Goal: Manage account settings

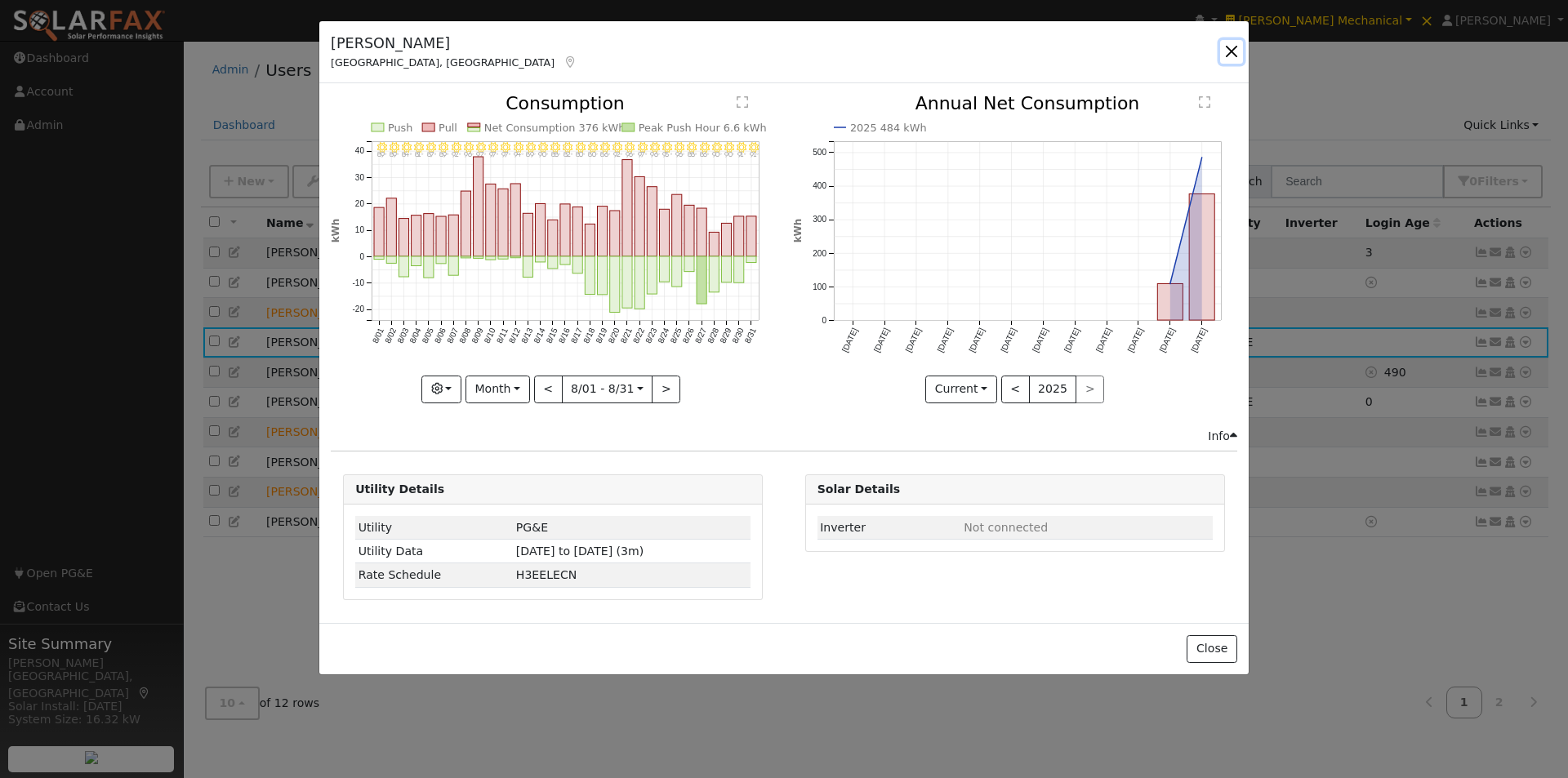
click at [1227, 49] on button "button" at bounding box center [1231, 51] width 23 height 23
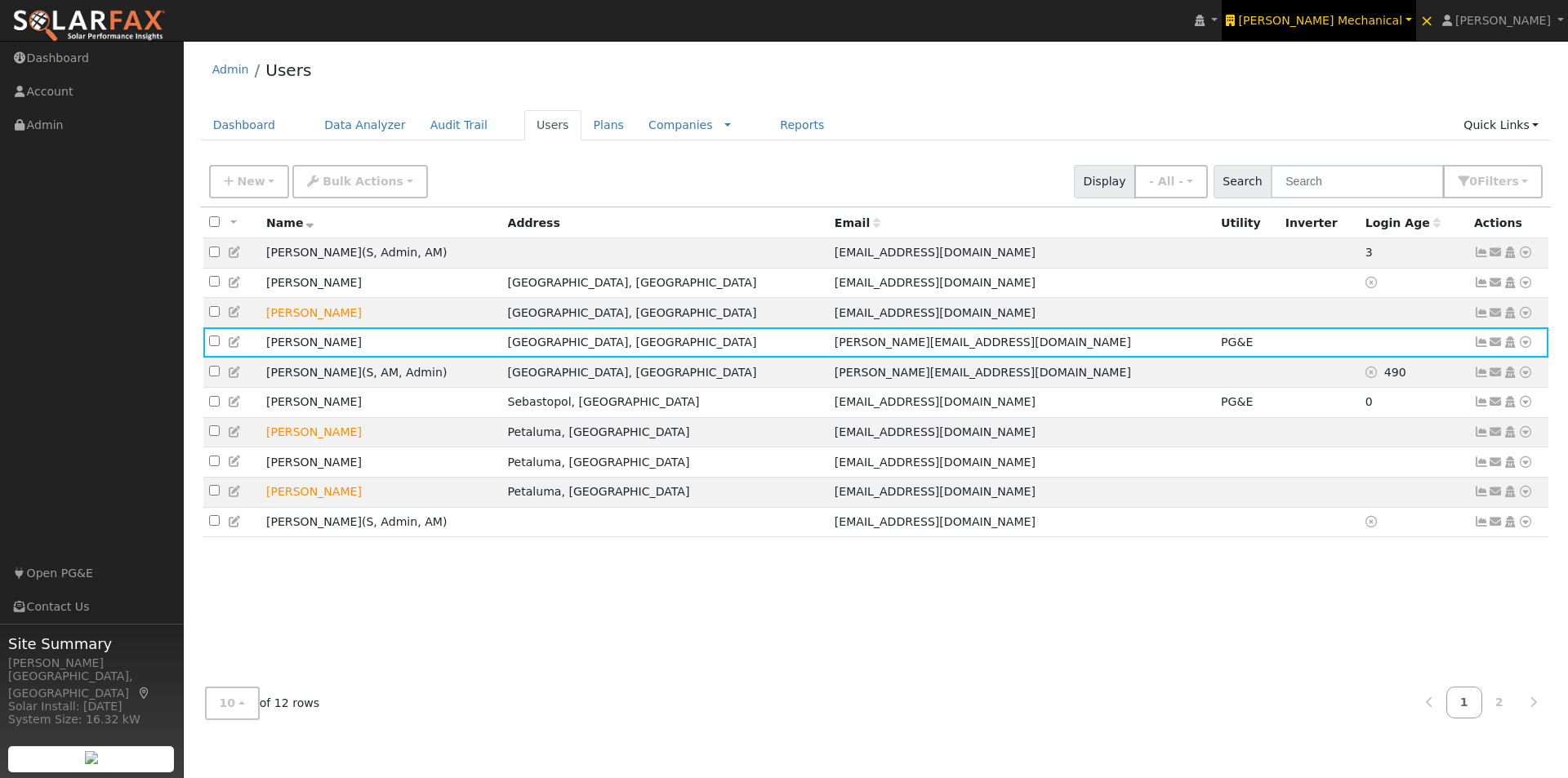
click at [1373, 20] on span "[PERSON_NAME] Mechanical" at bounding box center [1321, 21] width 164 height 13
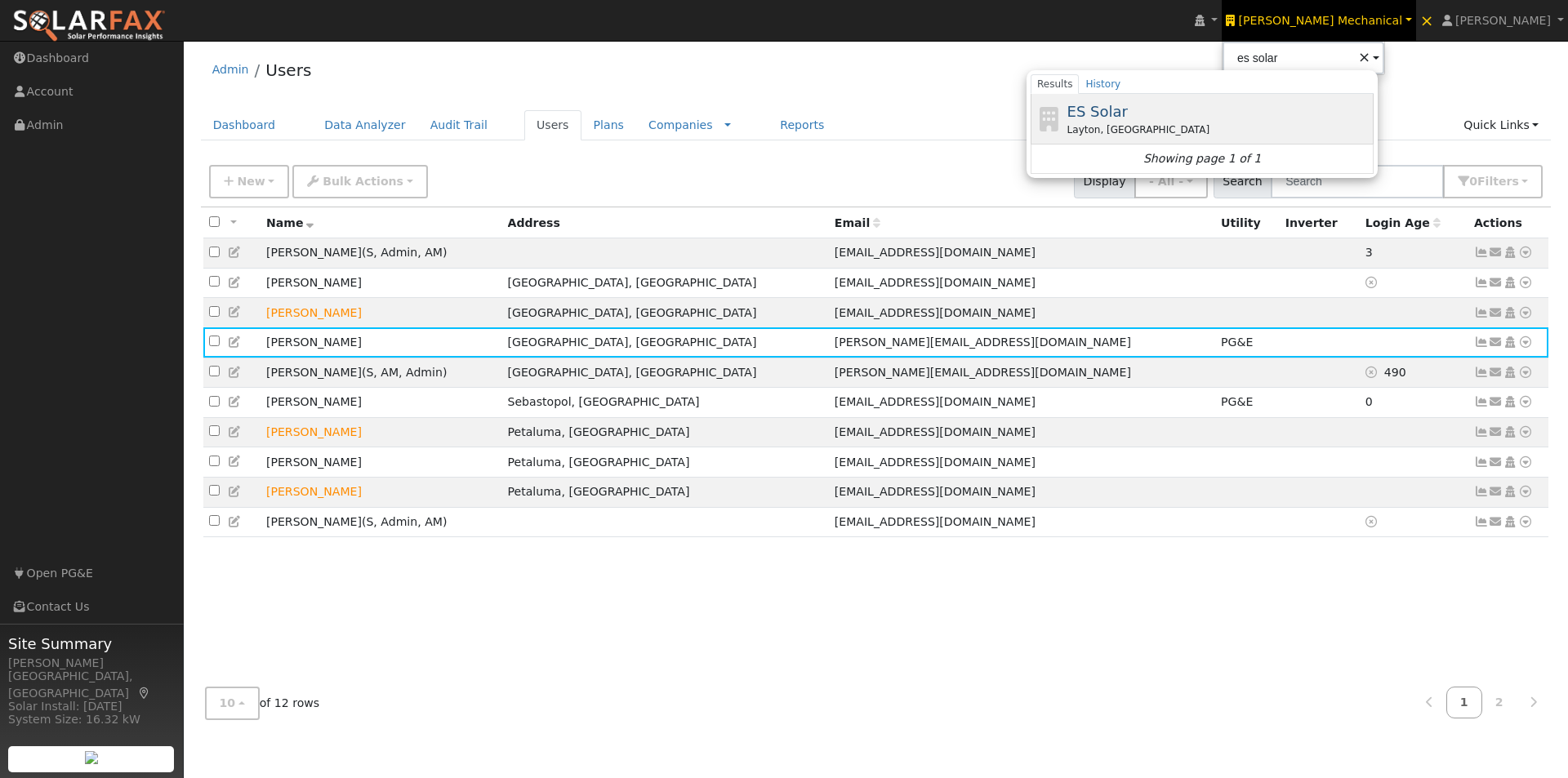
drag, startPoint x: 1184, startPoint y: 109, endPoint x: 878, endPoint y: 104, distance: 306.0
click at [1127, 108] on span "ES Solar" at bounding box center [1097, 111] width 60 height 17
type input "ES Solar"
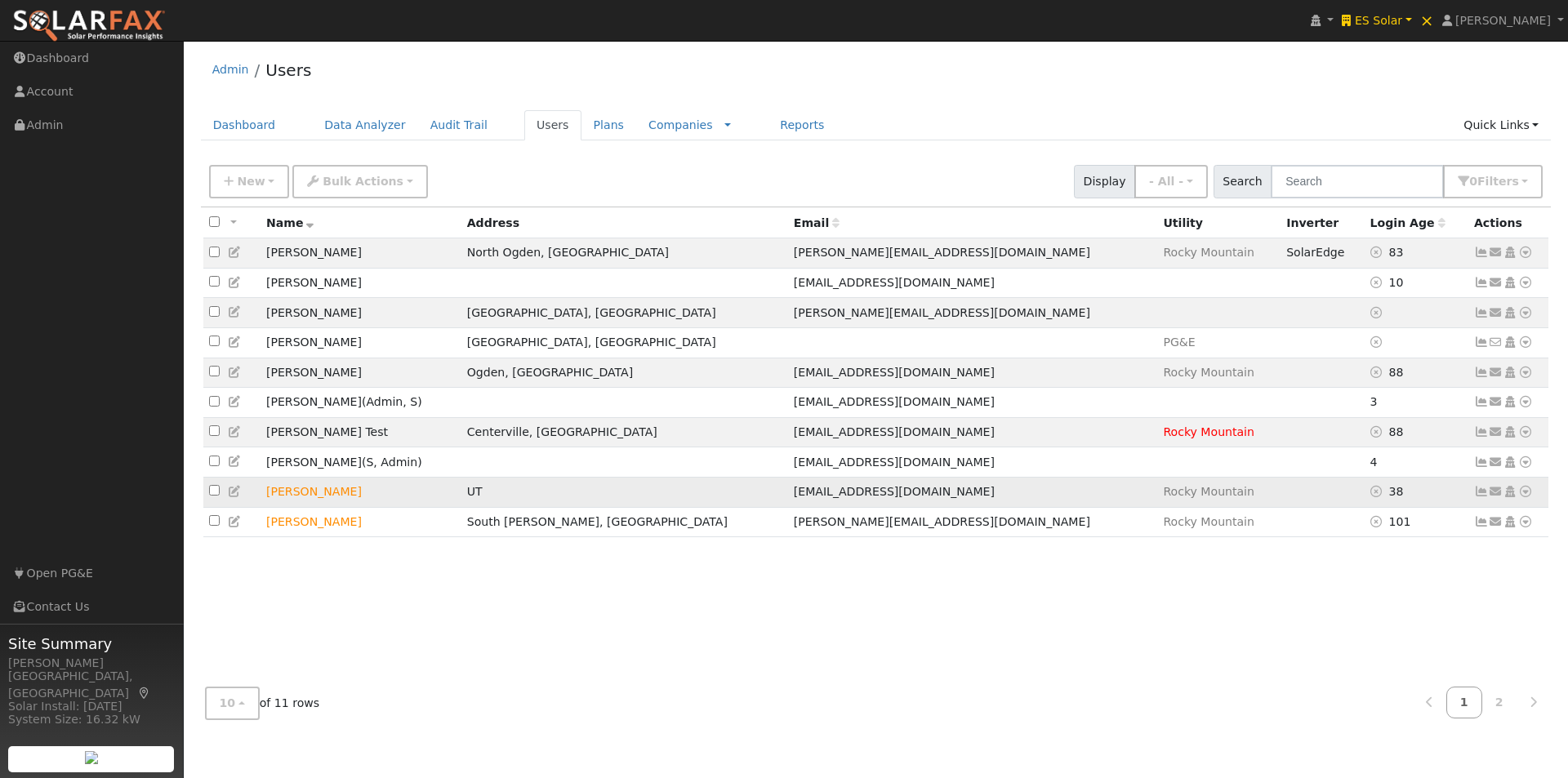
click at [1481, 497] on icon at bounding box center [1481, 491] width 15 height 11
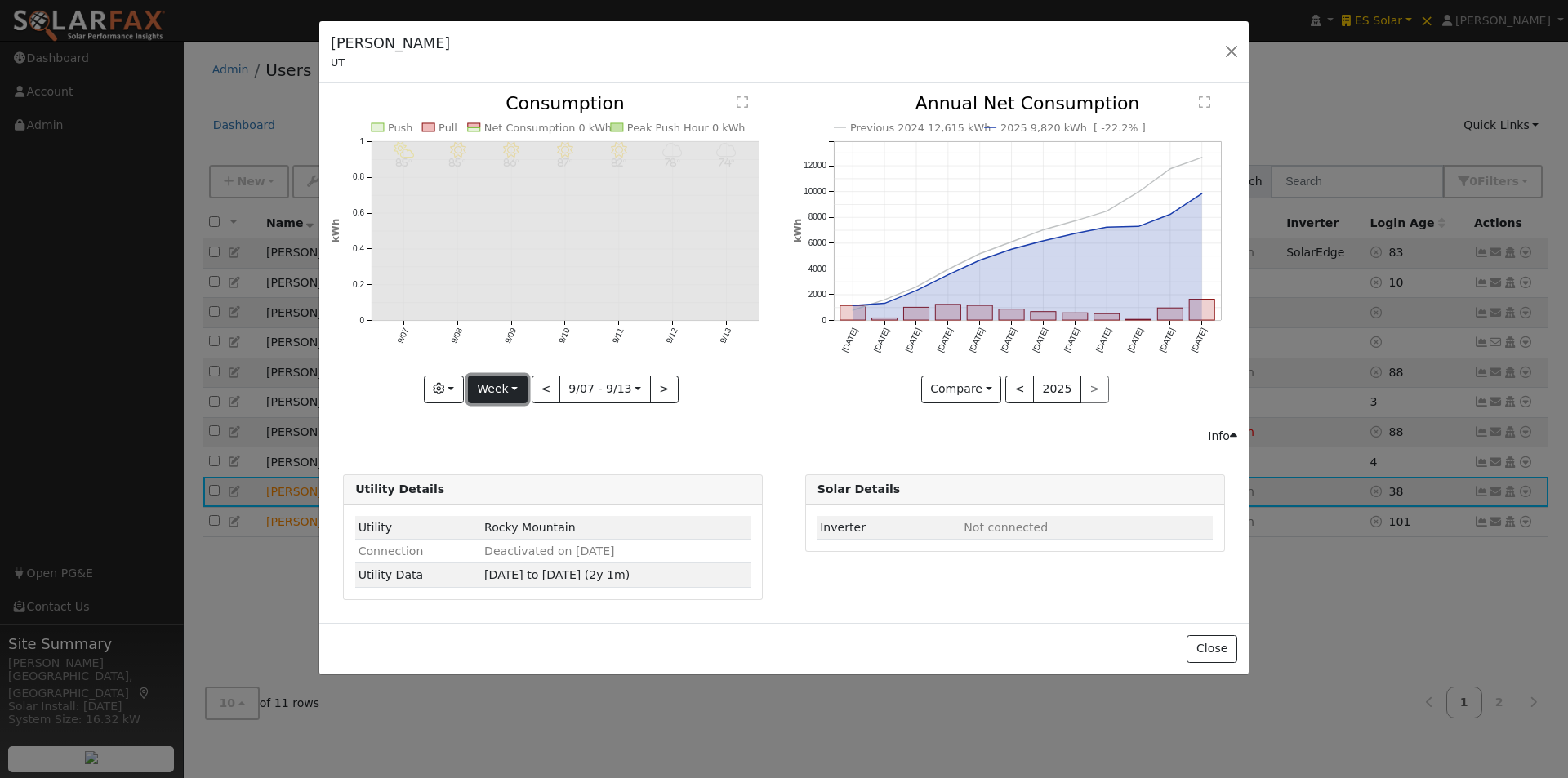
click at [500, 383] on button "Week" at bounding box center [497, 389] width 59 height 27
click at [512, 488] on link "Year" at bounding box center [525, 491] width 113 height 23
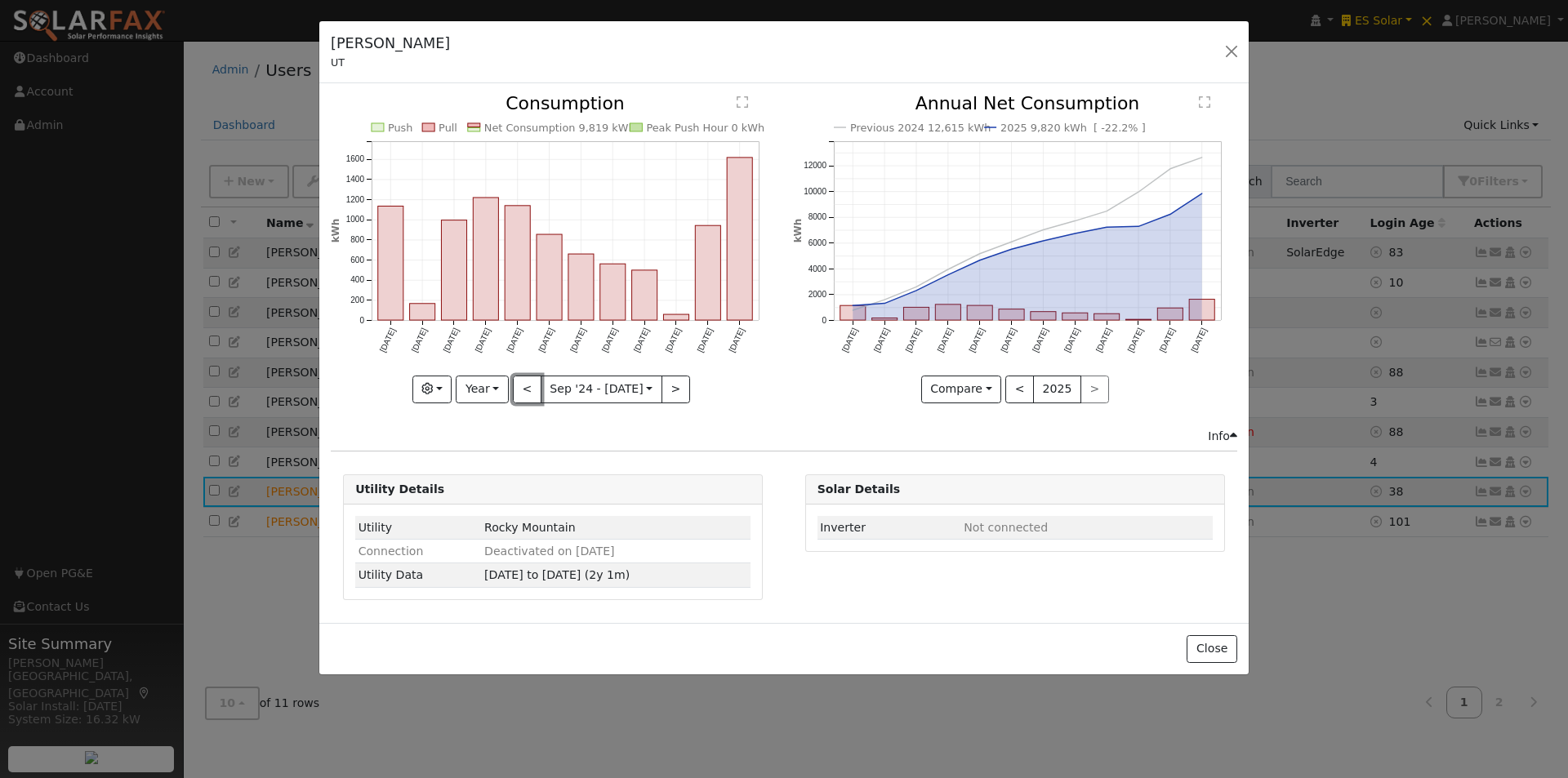
drag, startPoint x: 525, startPoint y: 389, endPoint x: 618, endPoint y: 377, distance: 93.8
click at [527, 389] on button "<" at bounding box center [527, 389] width 28 height 27
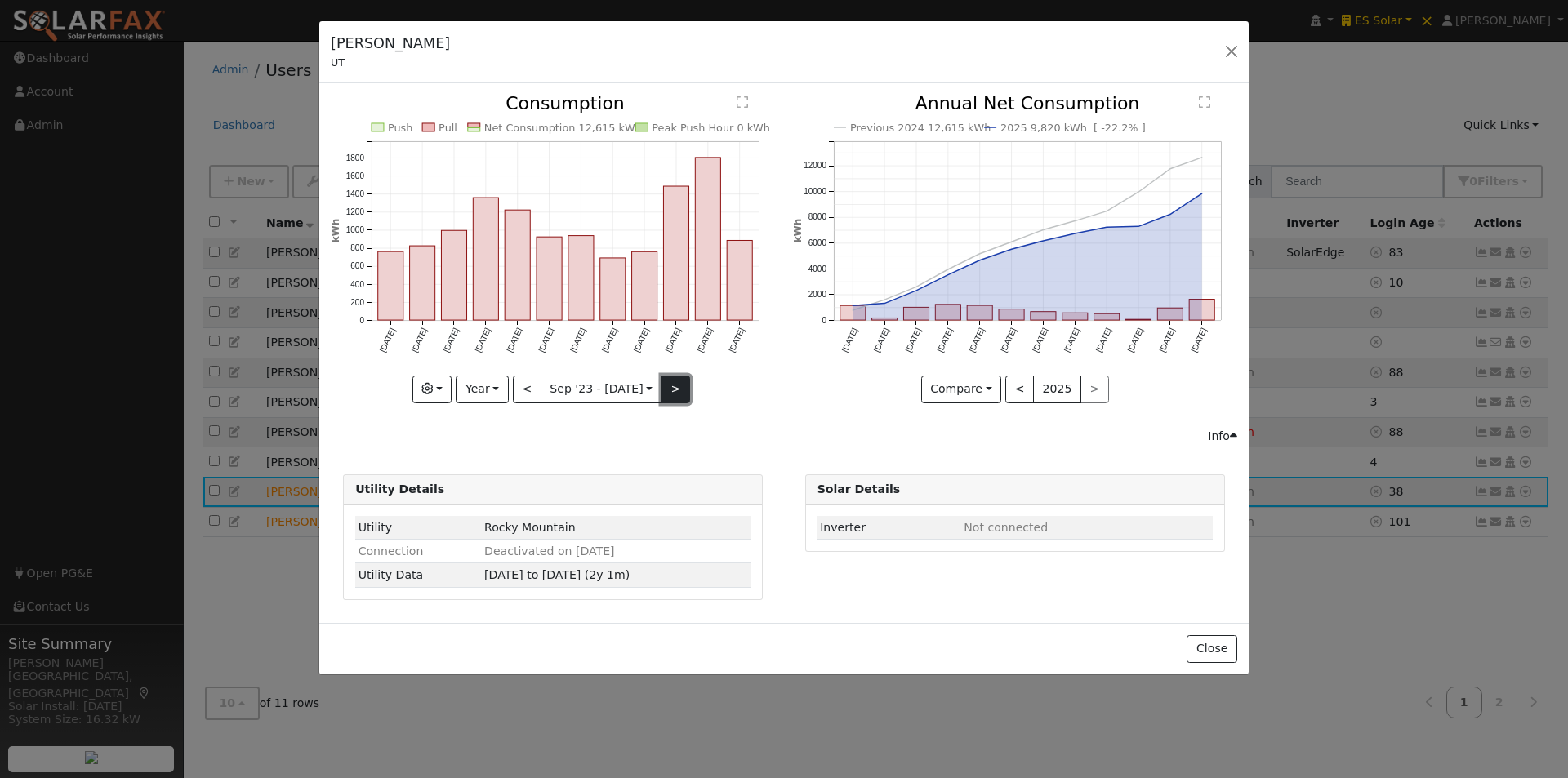
click at [665, 387] on button ">" at bounding box center [676, 389] width 28 height 27
type input "2024-09-01"
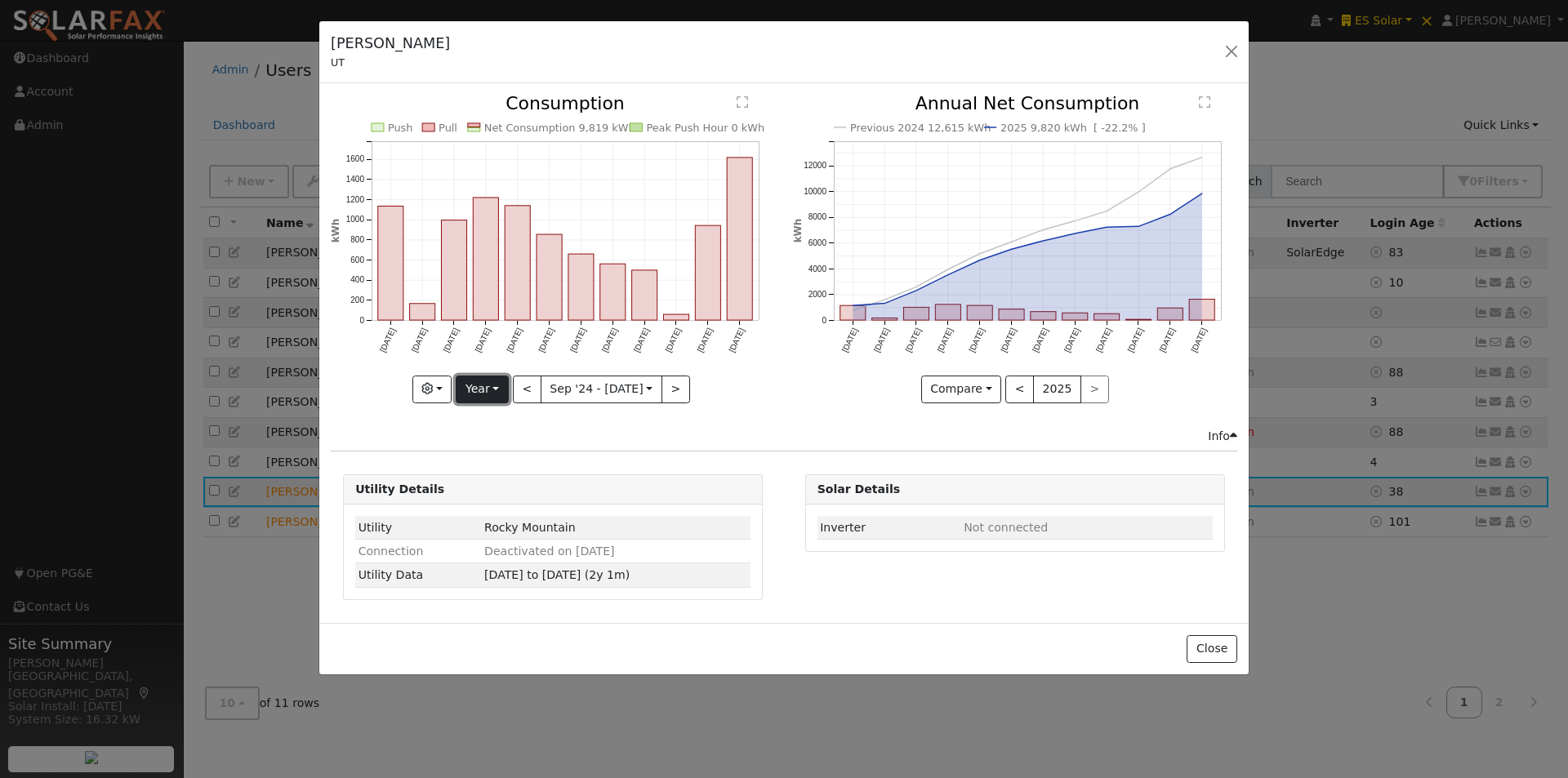
click at [492, 392] on button "Year" at bounding box center [481, 389] width 52 height 27
click at [485, 514] on link "Custom" at bounding box center [513, 515] width 113 height 23
click at [708, 390] on button "month" at bounding box center [694, 389] width 64 height 27
click at [683, 446] on link "Day" at bounding box center [720, 445] width 113 height 23
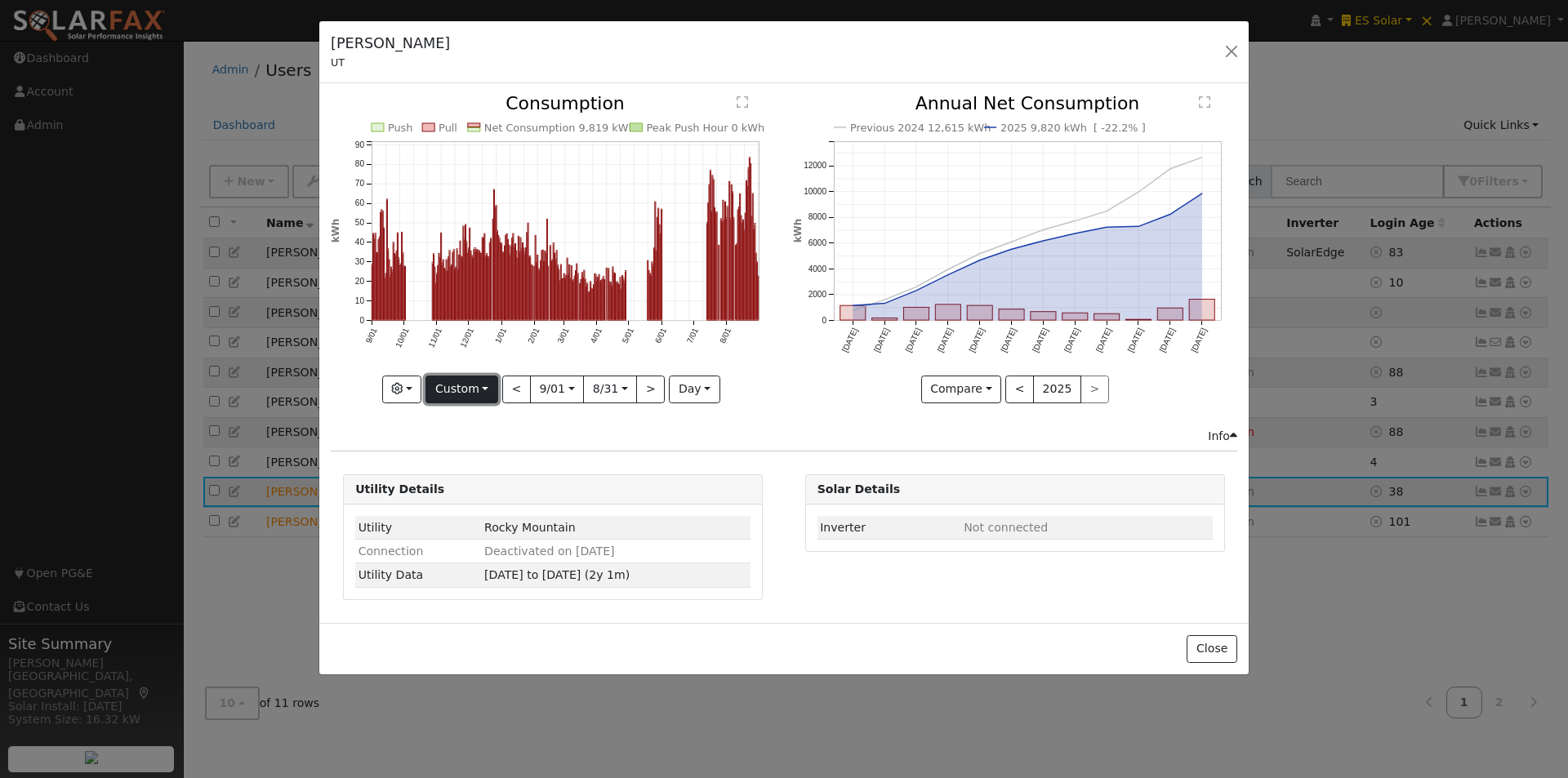
click at [484, 389] on button "Custom" at bounding box center [461, 389] width 73 height 27
click at [459, 488] on link "Year" at bounding box center [483, 491] width 113 height 23
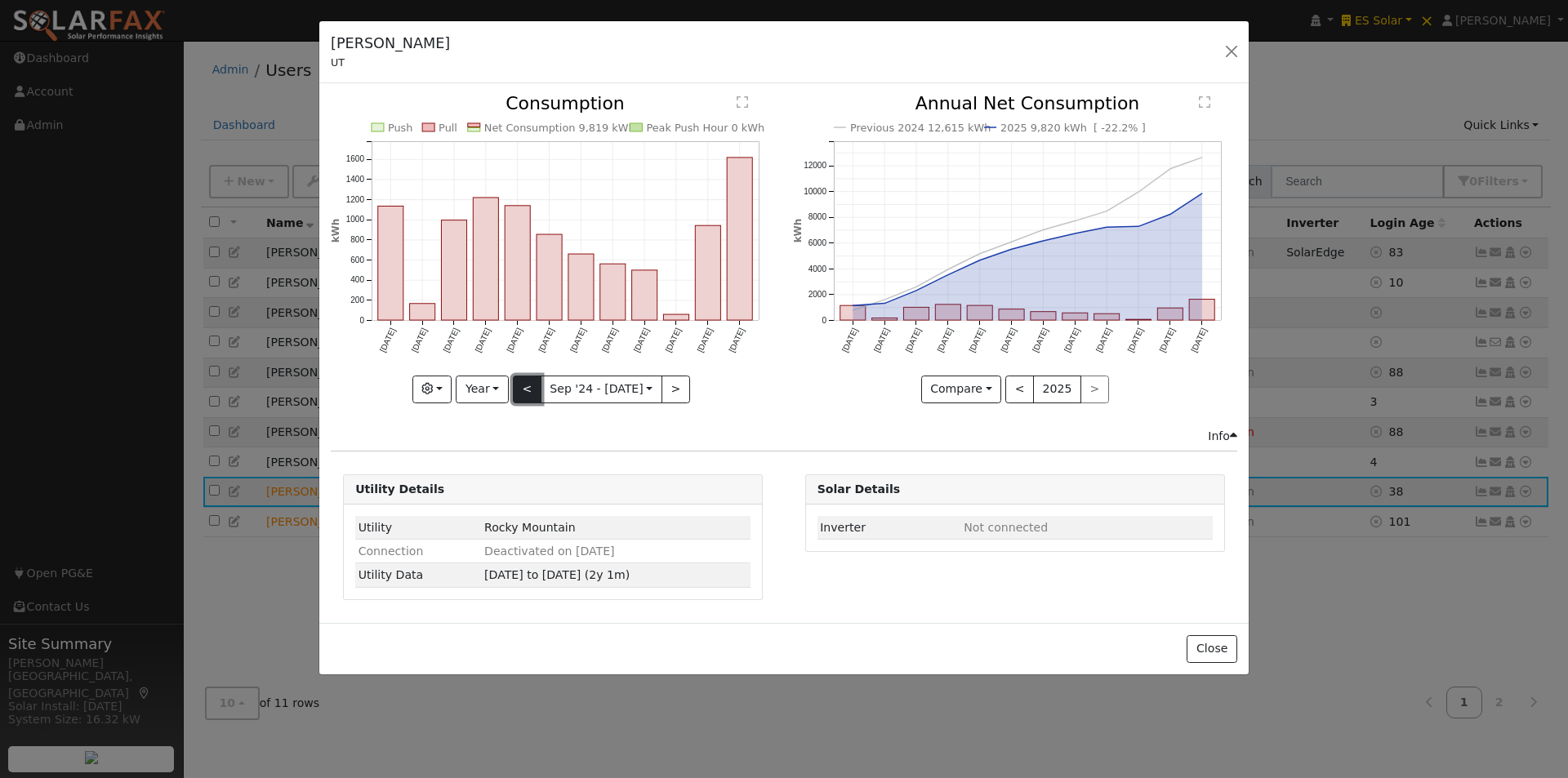
click at [537, 384] on button "<" at bounding box center [527, 389] width 28 height 27
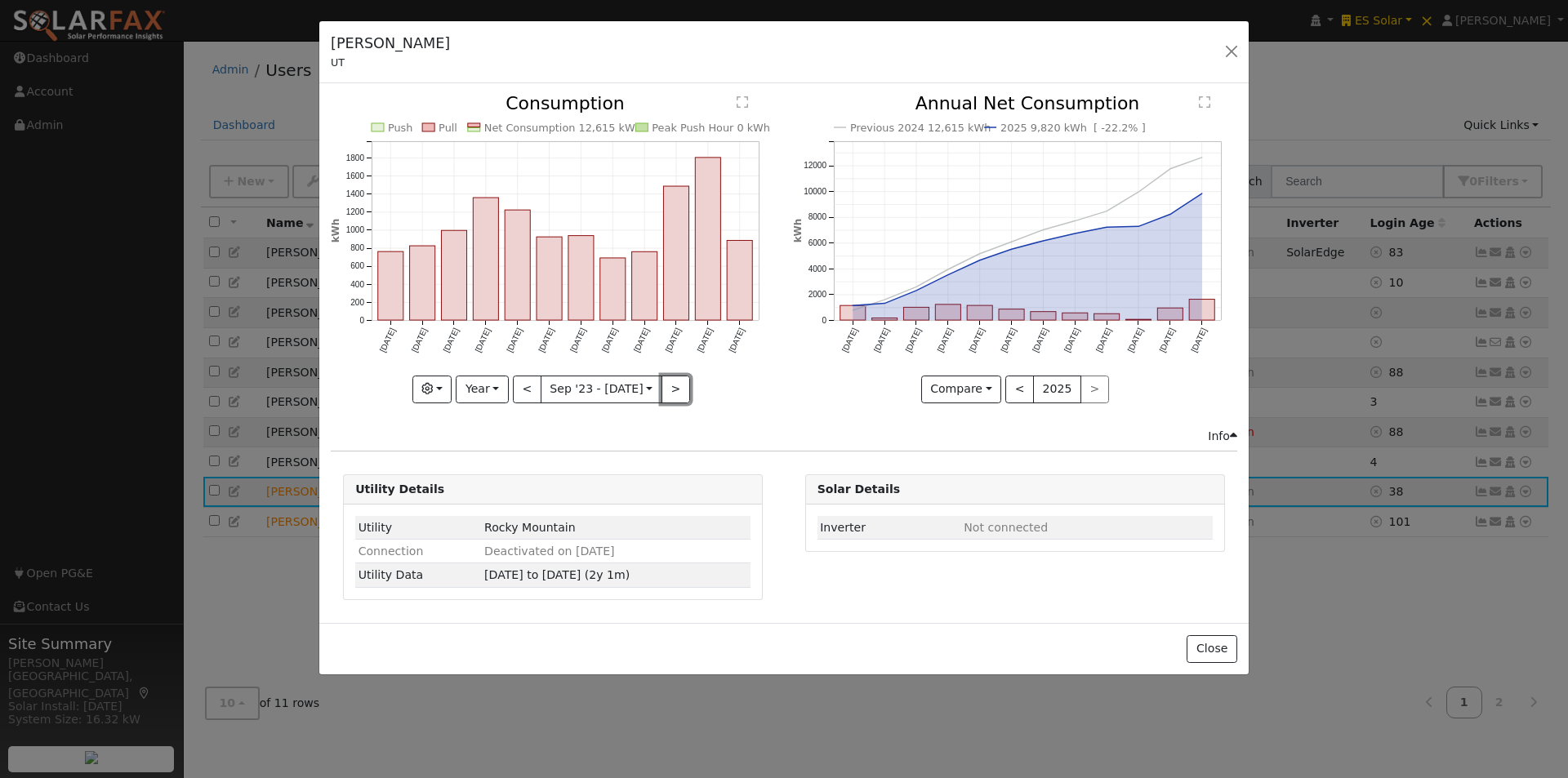
click at [672, 384] on button ">" at bounding box center [676, 389] width 28 height 27
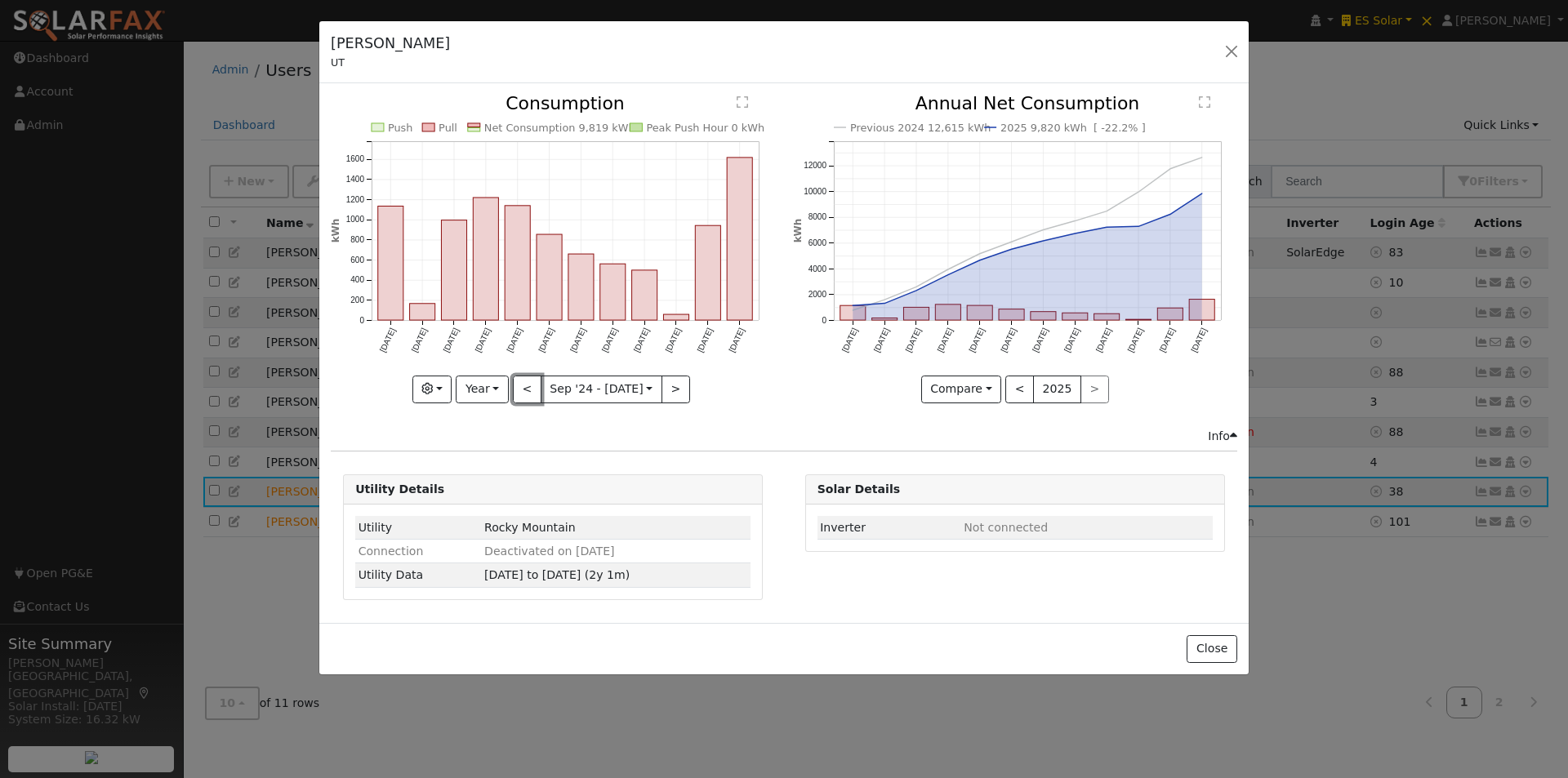
click at [528, 383] on button "<" at bounding box center [527, 389] width 28 height 27
type input "2023-09-01"
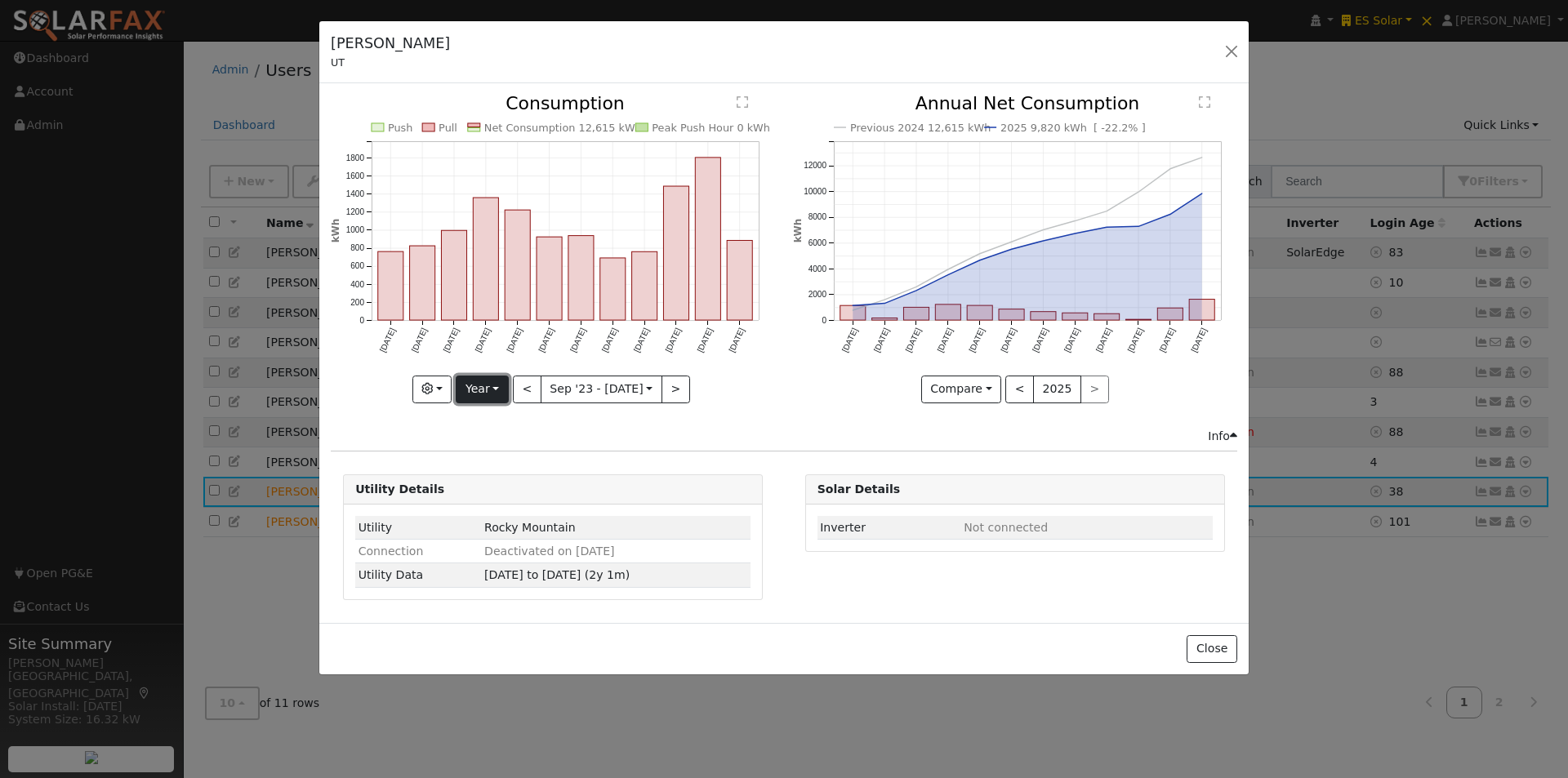
click at [481, 379] on button "Year" at bounding box center [481, 389] width 52 height 27
drag, startPoint x: 498, startPoint y: 516, endPoint x: 635, endPoint y: 448, distance: 152.9
click at [497, 515] on link "Custom" at bounding box center [513, 515] width 113 height 23
click at [701, 392] on button "month" at bounding box center [694, 389] width 64 height 27
click at [696, 443] on link "Day" at bounding box center [720, 445] width 113 height 23
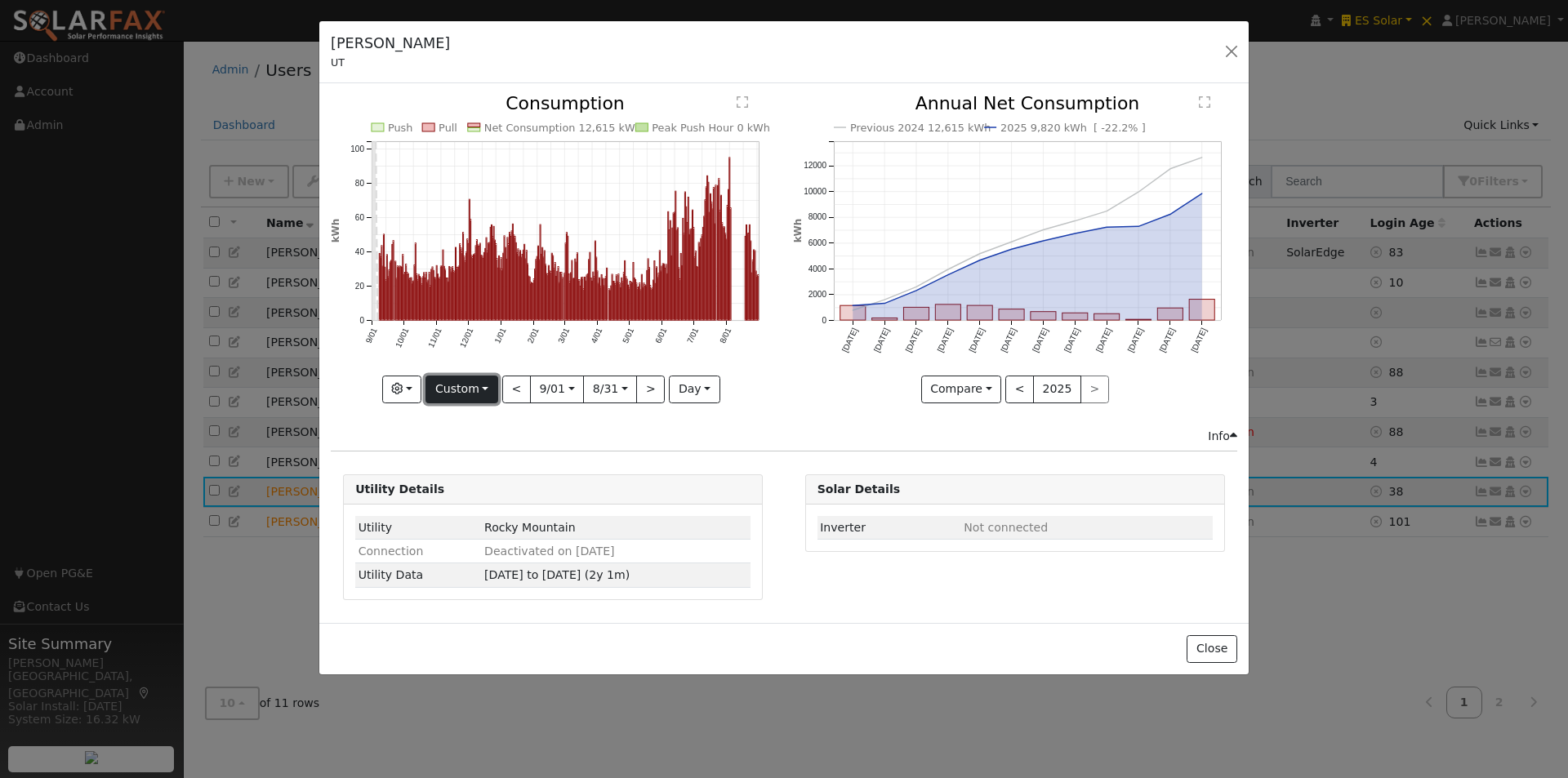
click at [459, 391] on button "Custom" at bounding box center [461, 389] width 73 height 27
click at [463, 493] on link "Year" at bounding box center [483, 491] width 113 height 23
